Goal: Communication & Community: Participate in discussion

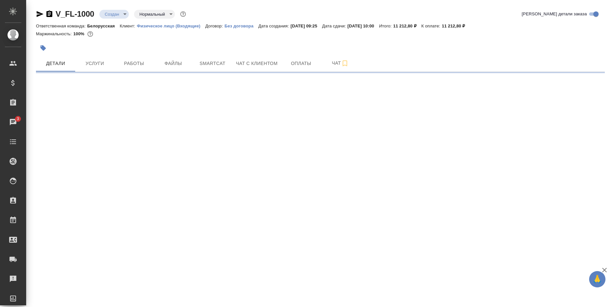
select select "RU"
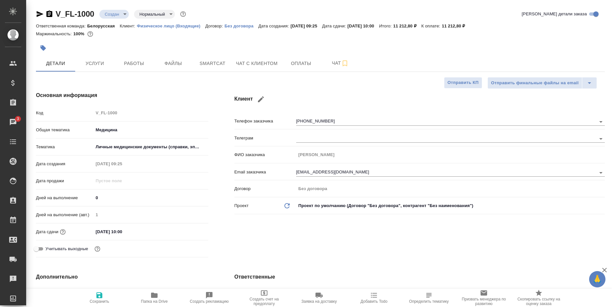
type textarea "x"
click at [460, 27] on div "Ответственная команда: Белорусская Клиент: Физическое лицо (Входящие) Договор: …" at bounding box center [320, 26] width 569 height 8
click at [52, 15] on icon "button" at bounding box center [49, 13] width 6 height 7
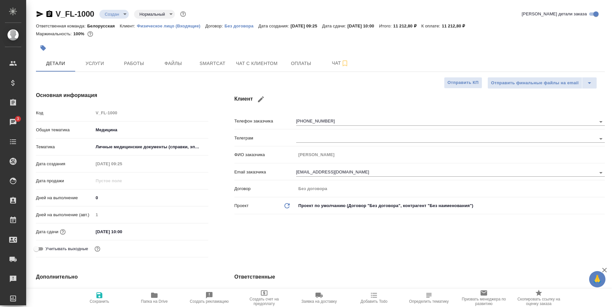
click at [52, 15] on icon "button" at bounding box center [49, 13] width 6 height 7
click at [51, 15] on icon "button" at bounding box center [49, 13] width 6 height 7
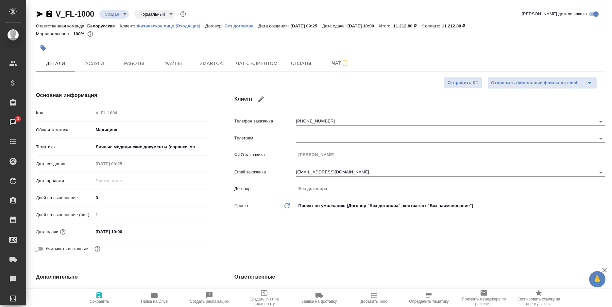
click at [51, 15] on icon "button" at bounding box center [49, 13] width 6 height 7
click at [453, 28] on div "Ответственная команда: Белорусская Клиент: Физическое лицо (Входящие) Договор: …" at bounding box center [320, 26] width 569 height 8
click at [456, 27] on div "V_FL-1000 Создан new Нормальный normal Кратко детали заказа Ответственная коман…" at bounding box center [320, 25] width 569 height 32
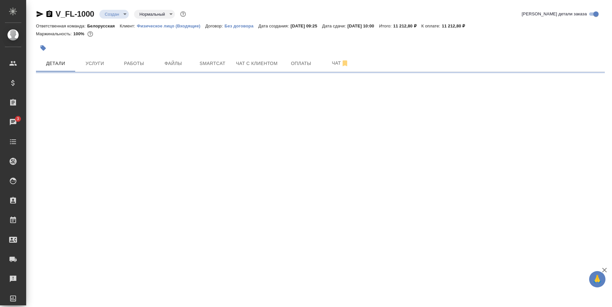
click at [309, 48] on div at bounding box center [225, 48] width 379 height 14
select select "RU"
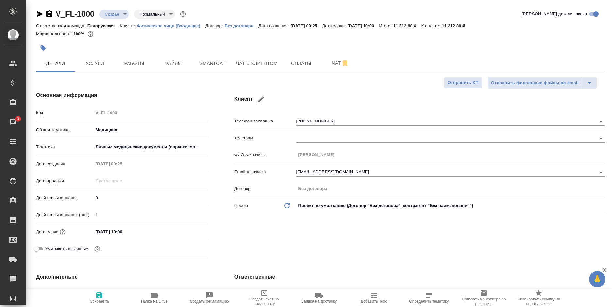
type textarea "x"
click at [263, 67] on span "Чат с клиентом" at bounding box center [257, 64] width 42 height 8
type textarea "x"
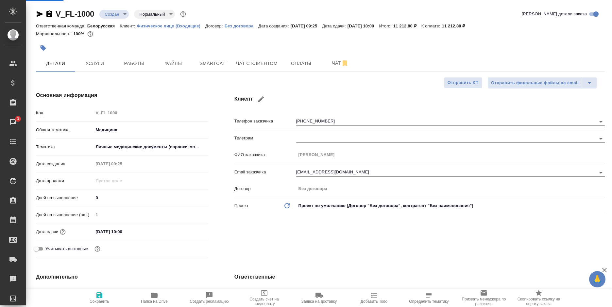
type textarea "x"
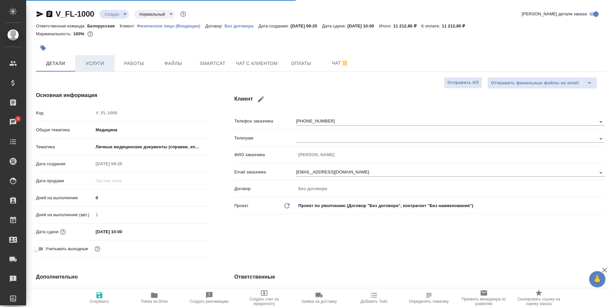
click at [101, 63] on span "Услуги" at bounding box center [94, 64] width 31 height 8
type textarea "x"
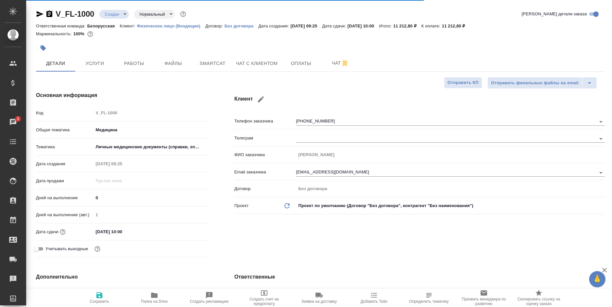
type textarea "x"
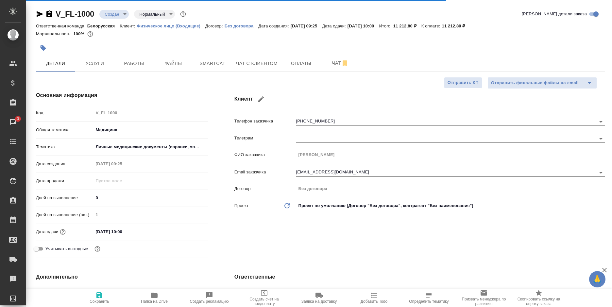
type textarea "x"
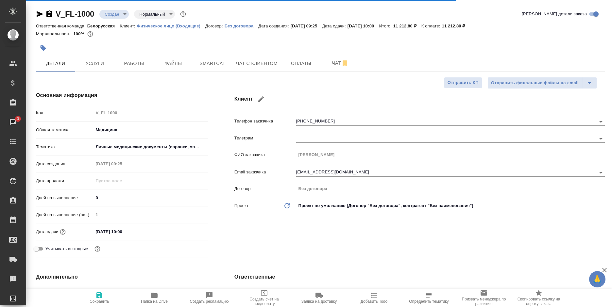
type textarea "x"
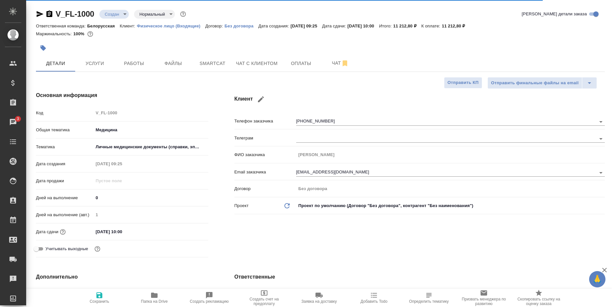
type textarea "x"
click at [250, 66] on span "Чат с клиентом" at bounding box center [257, 64] width 42 height 8
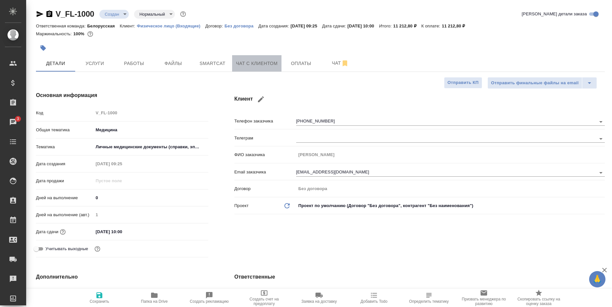
click at [250, 66] on span "Чат с клиентом" at bounding box center [257, 64] width 42 height 8
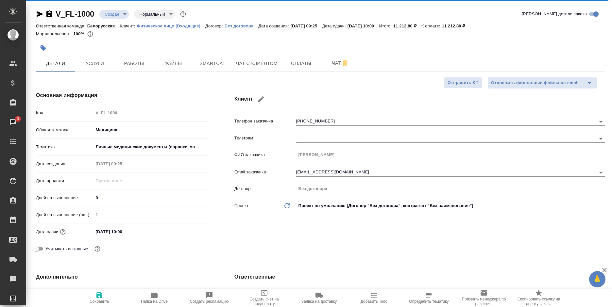
type textarea "x"
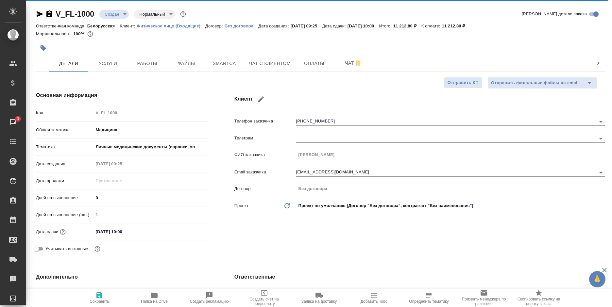
type textarea "x"
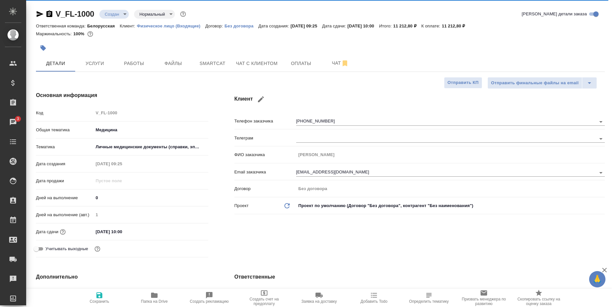
type textarea "x"
click at [252, 66] on span "Чат с клиентом" at bounding box center [257, 64] width 42 height 8
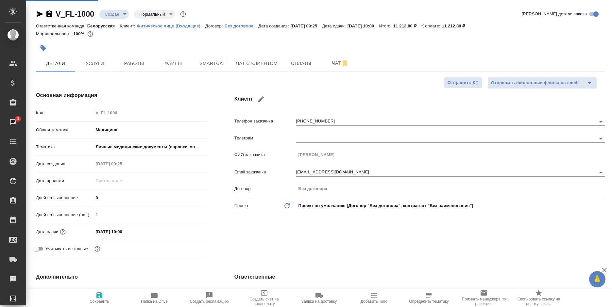
type textarea "x"
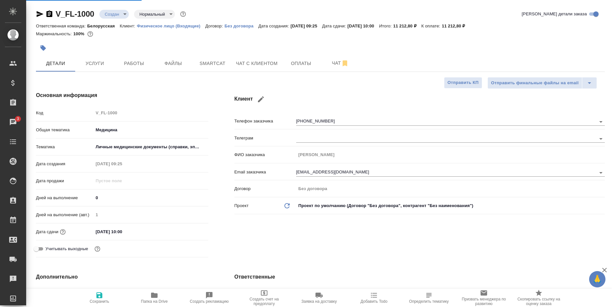
type textarea "x"
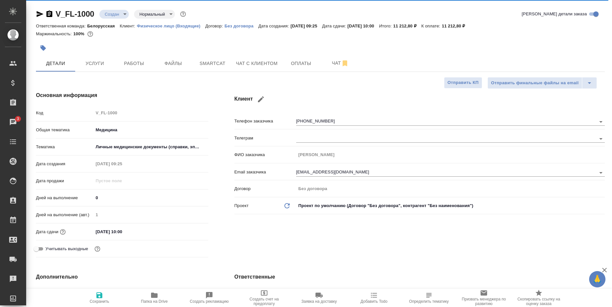
type textarea "x"
click at [265, 63] on span "Чат с клиентом" at bounding box center [257, 64] width 42 height 8
type textarea "x"
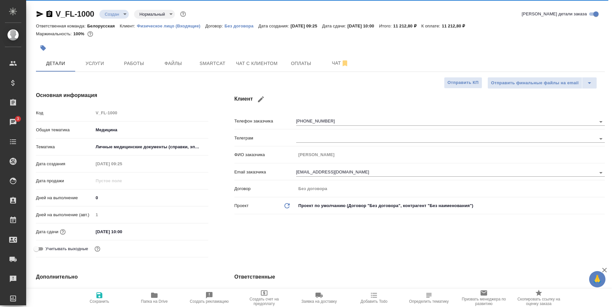
type textarea "x"
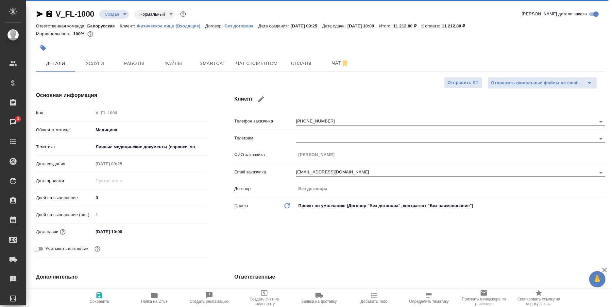
type textarea "x"
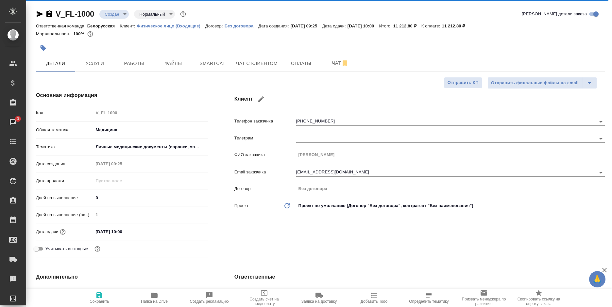
type textarea "x"
